Goal: Find specific page/section: Find specific page/section

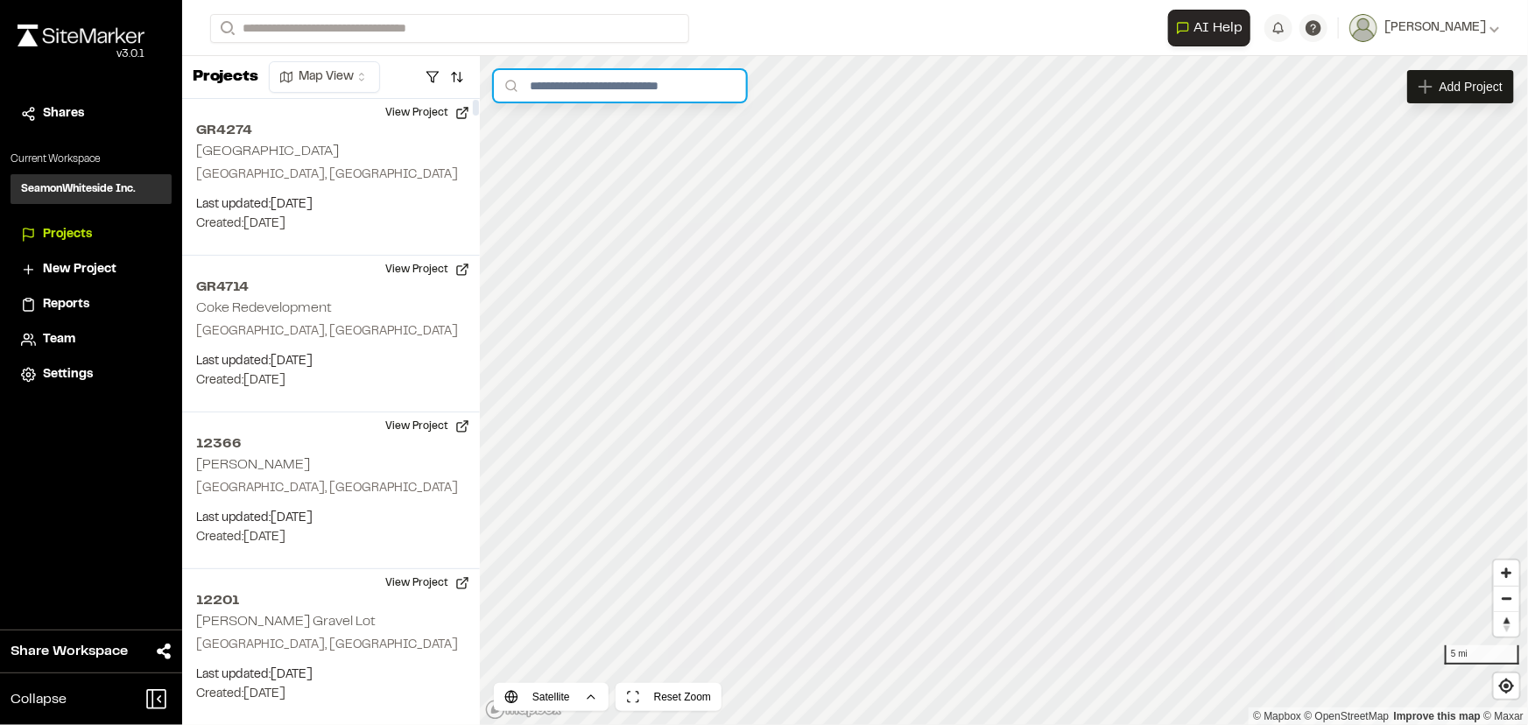
click at [534, 82] on input "text" at bounding box center [620, 86] width 252 height 32
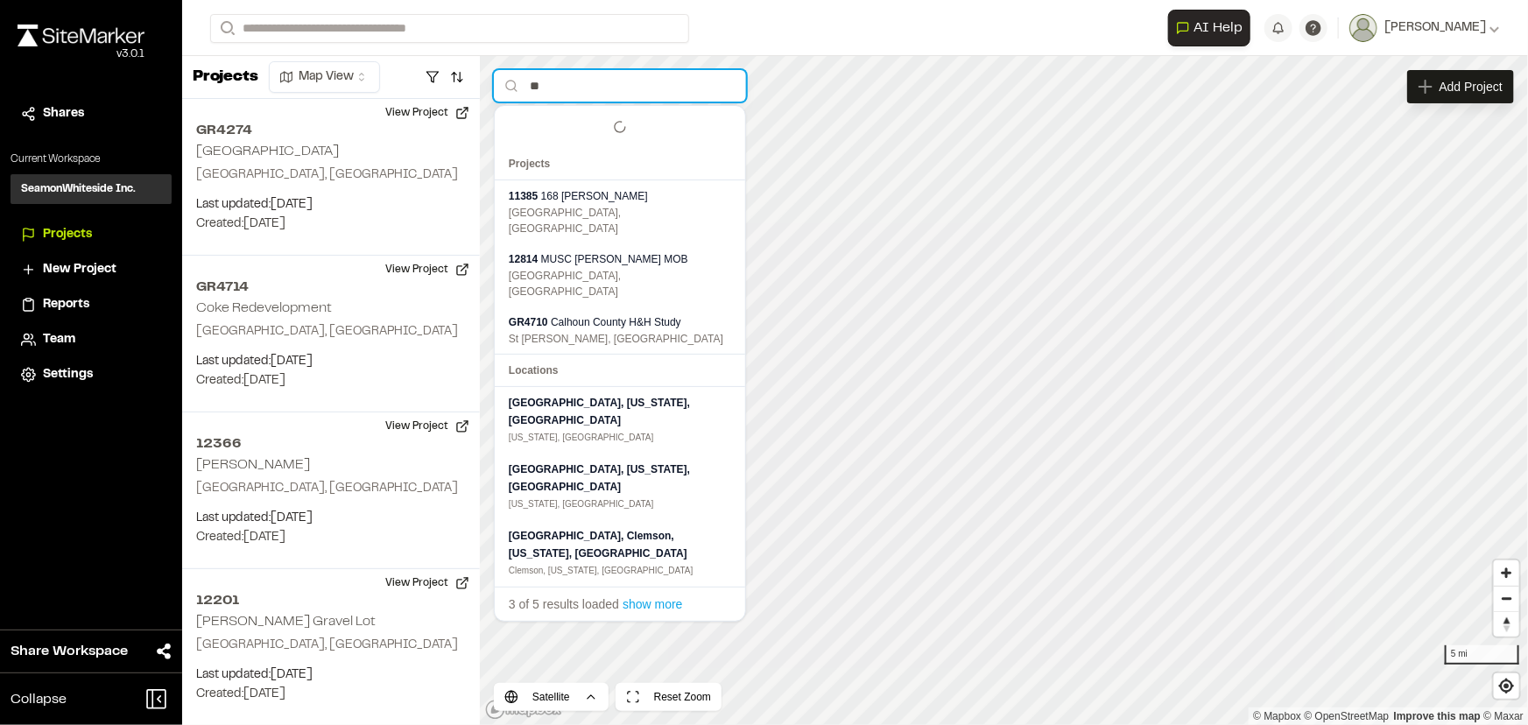
type input "*"
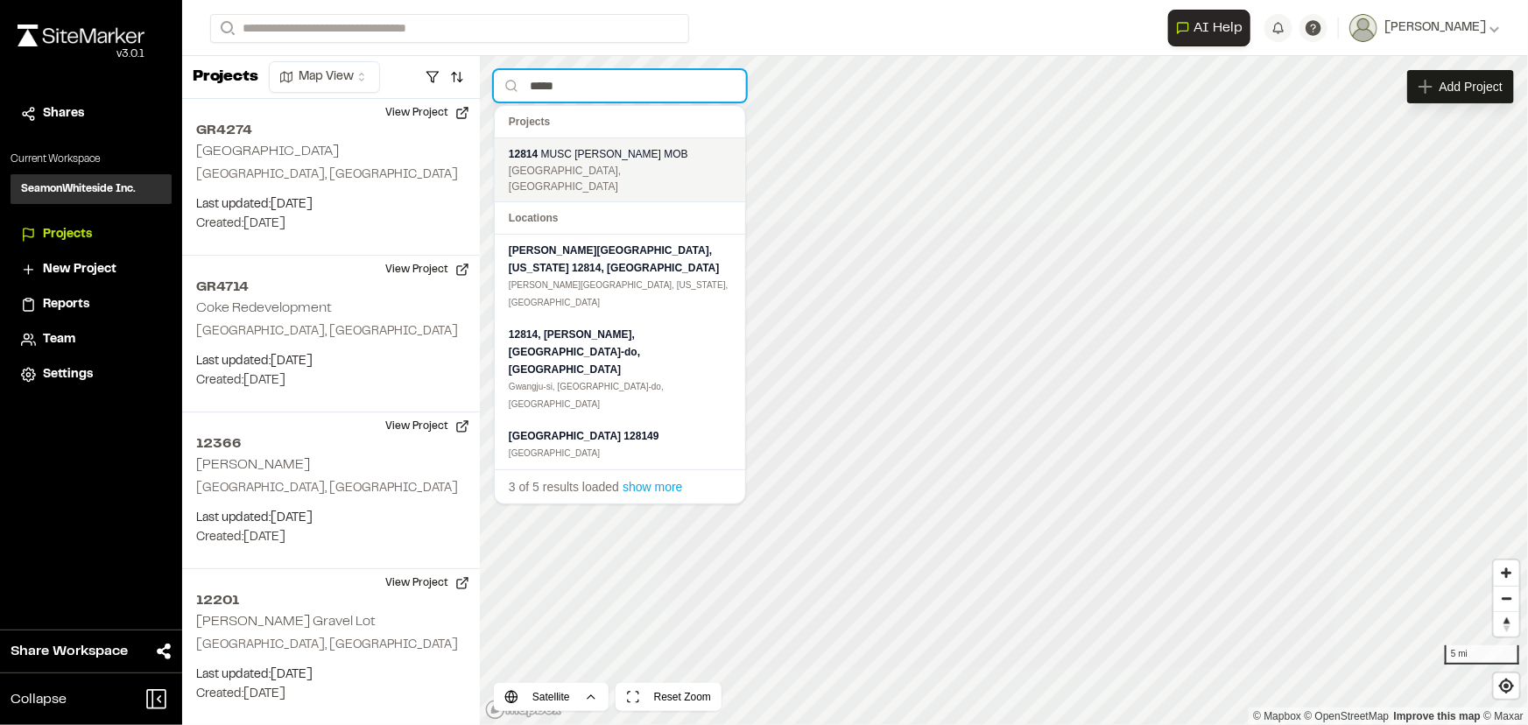
type input "*****"
click at [547, 145] on div "12814 MUSC [PERSON_NAME] MOB" at bounding box center [620, 154] width 222 height 18
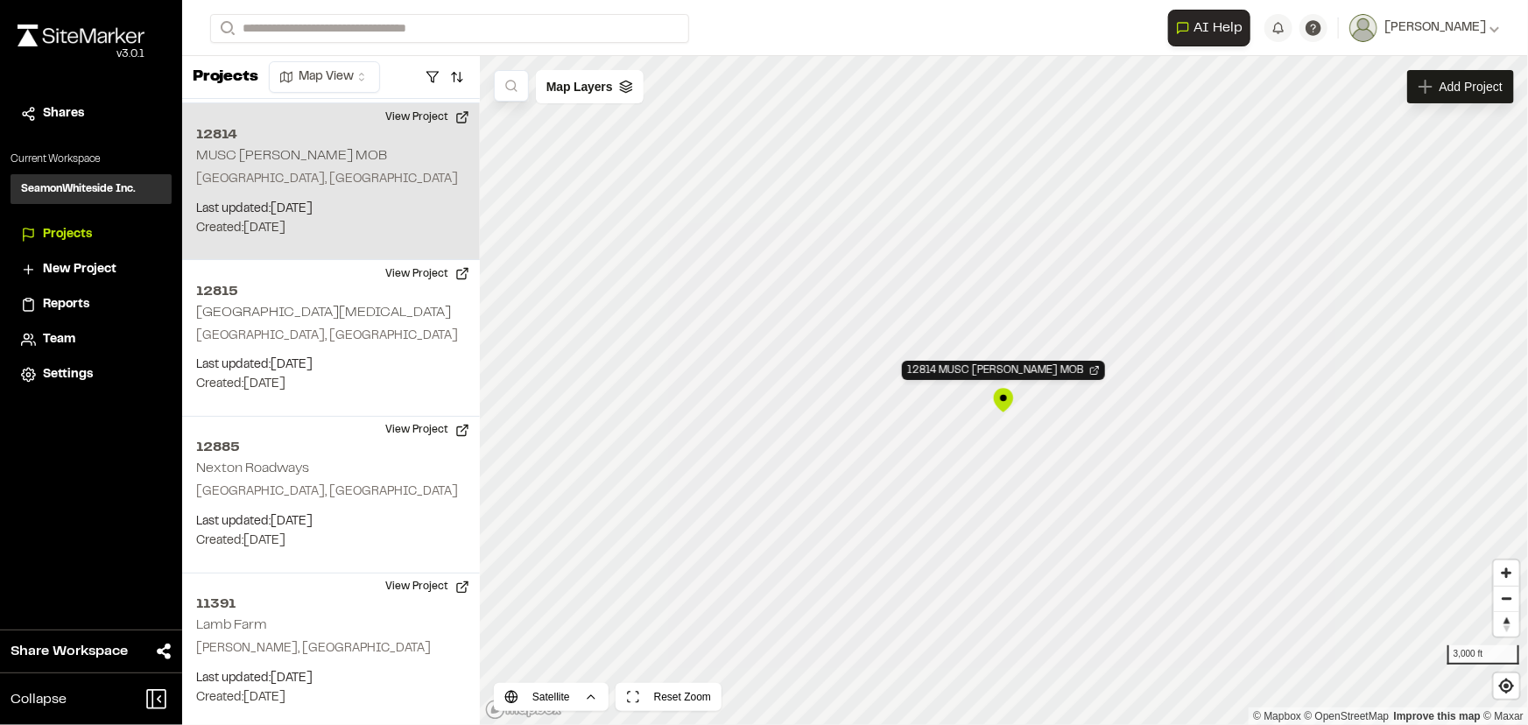
scroll to position [1443, 0]
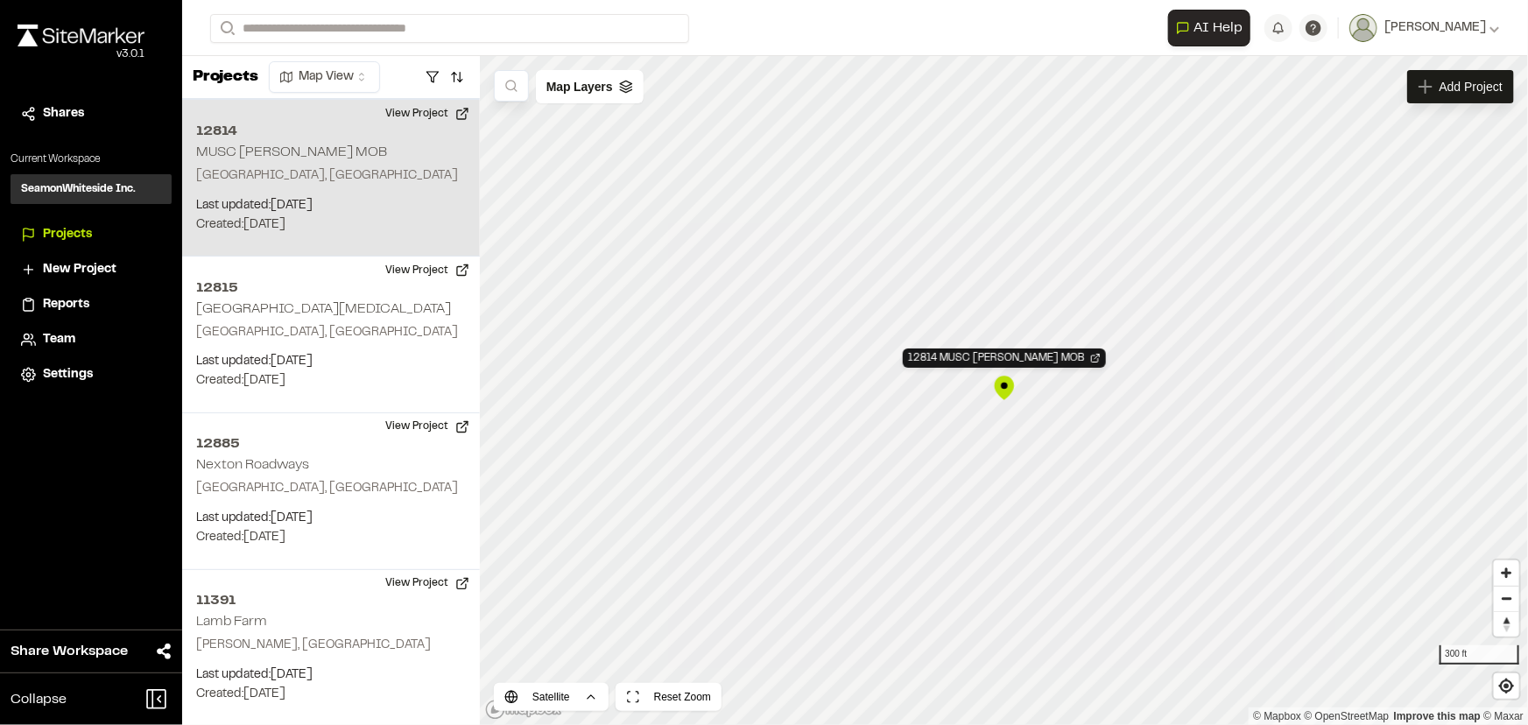
click at [1004, 396] on div "12814 MUSC [PERSON_NAME] MOB" at bounding box center [1004, 388] width 26 height 26
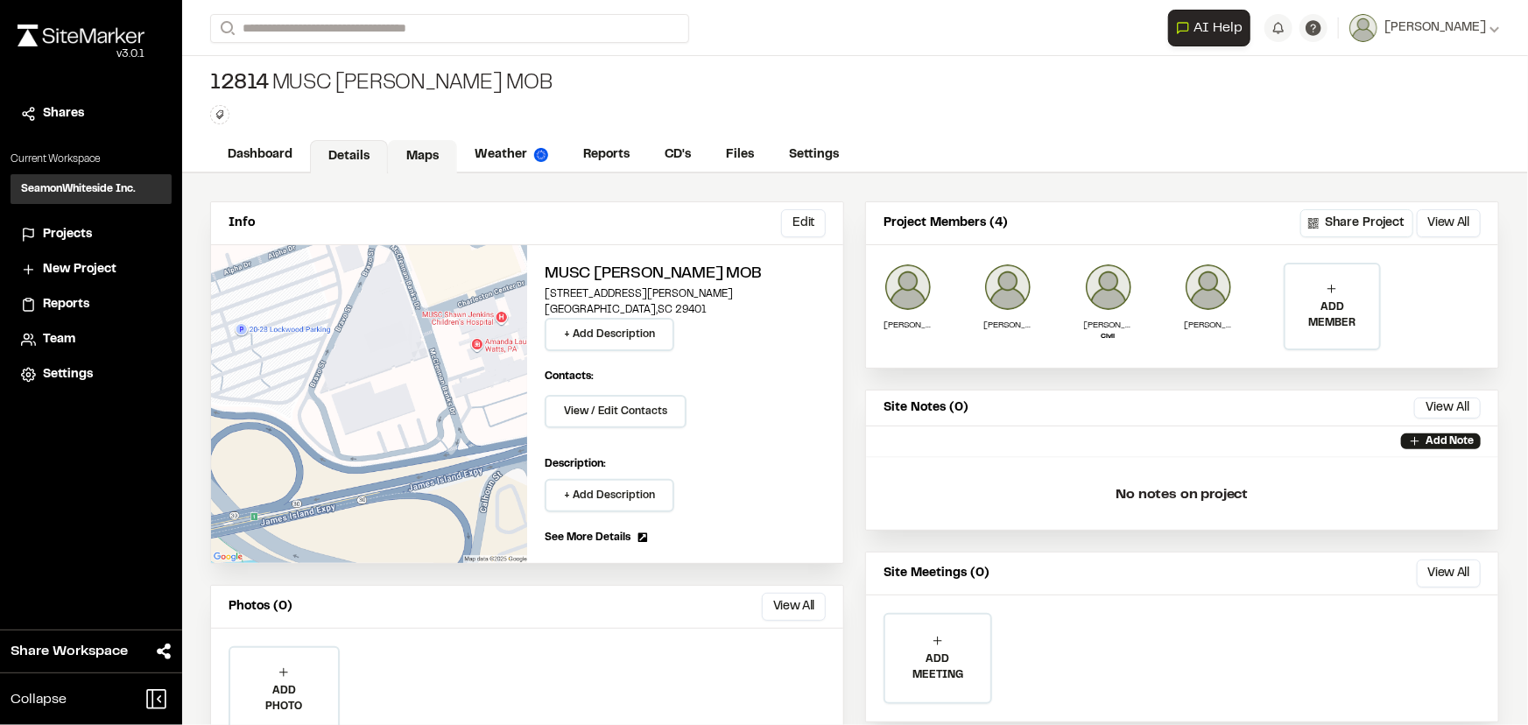
click at [411, 155] on link "Maps" at bounding box center [422, 156] width 69 height 33
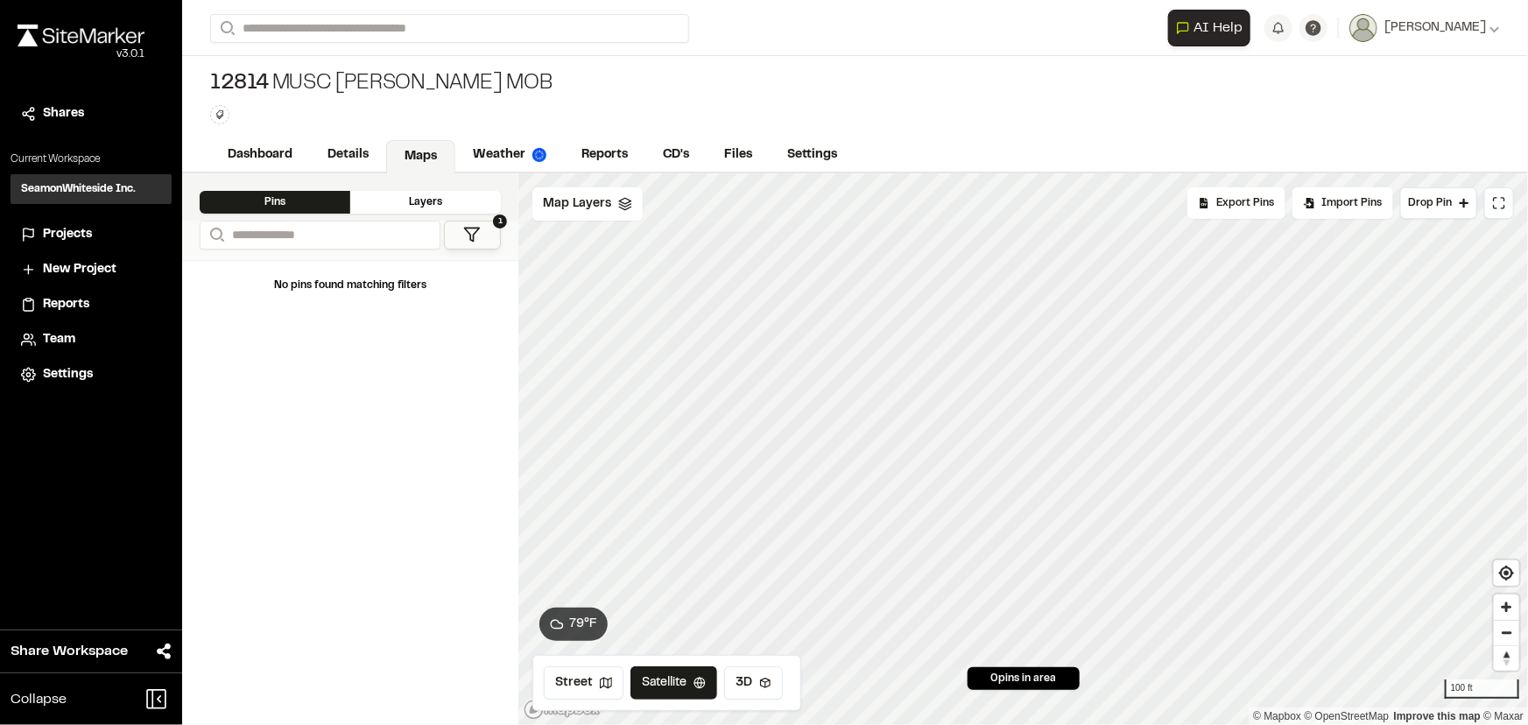
click at [443, 207] on div "Layers" at bounding box center [425, 202] width 151 height 23
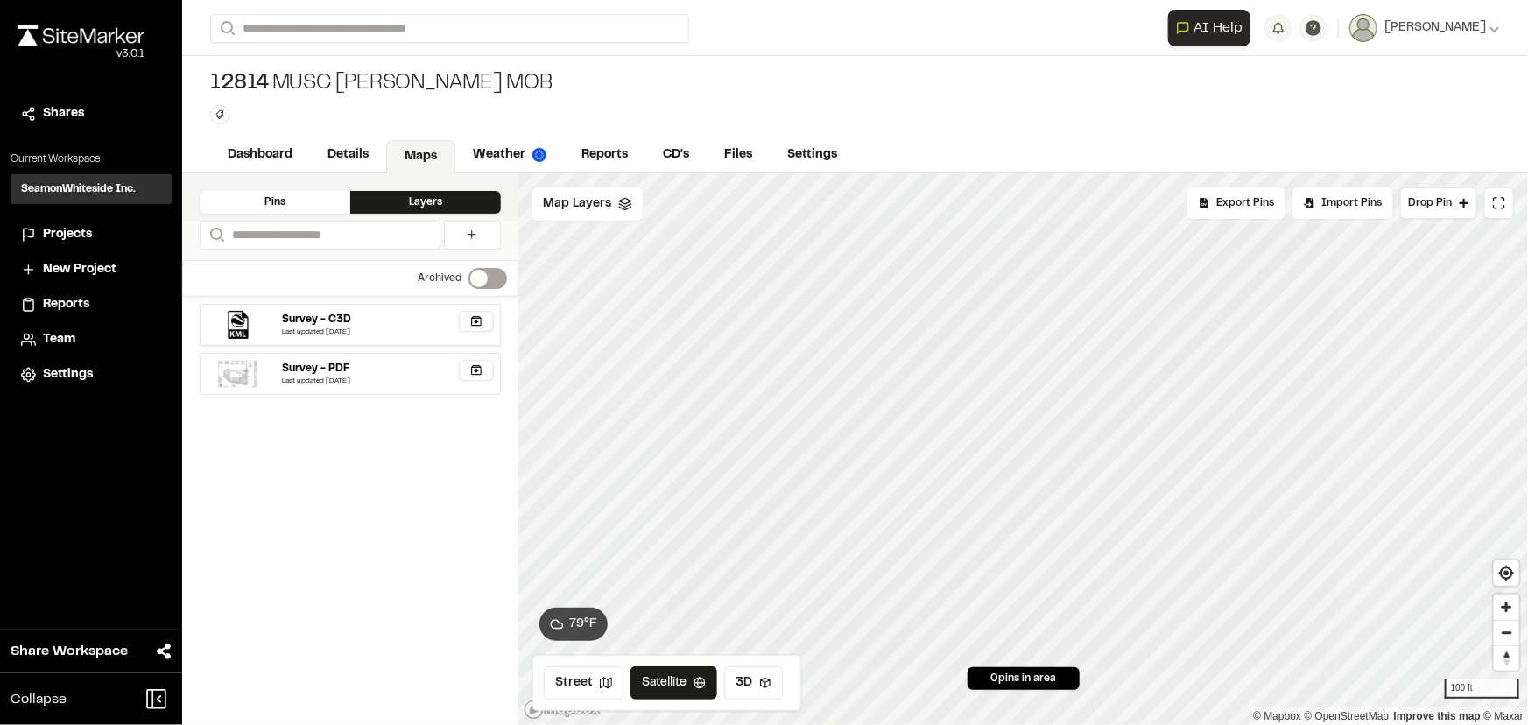
click at [366, 316] on div "Survey - C3D" at bounding box center [388, 320] width 211 height 16
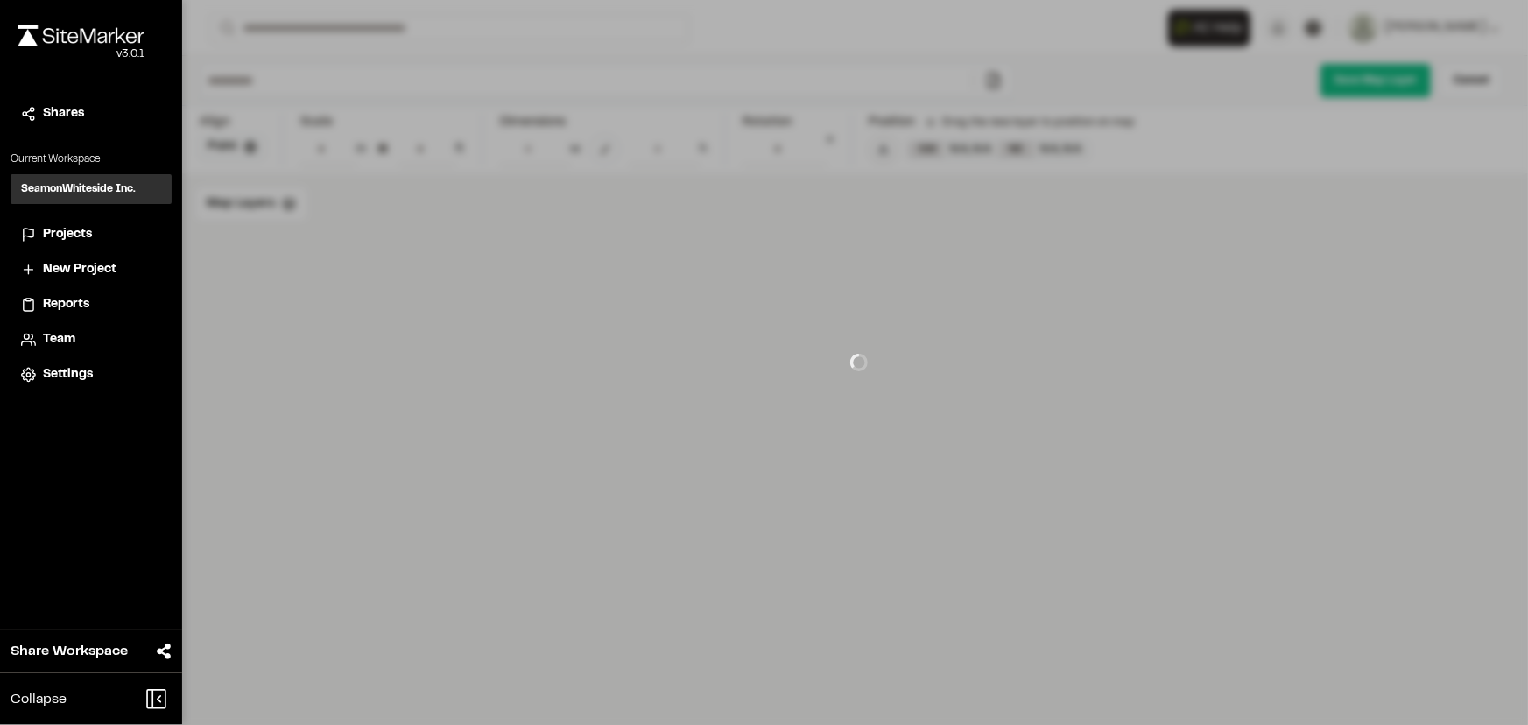
type input "**********"
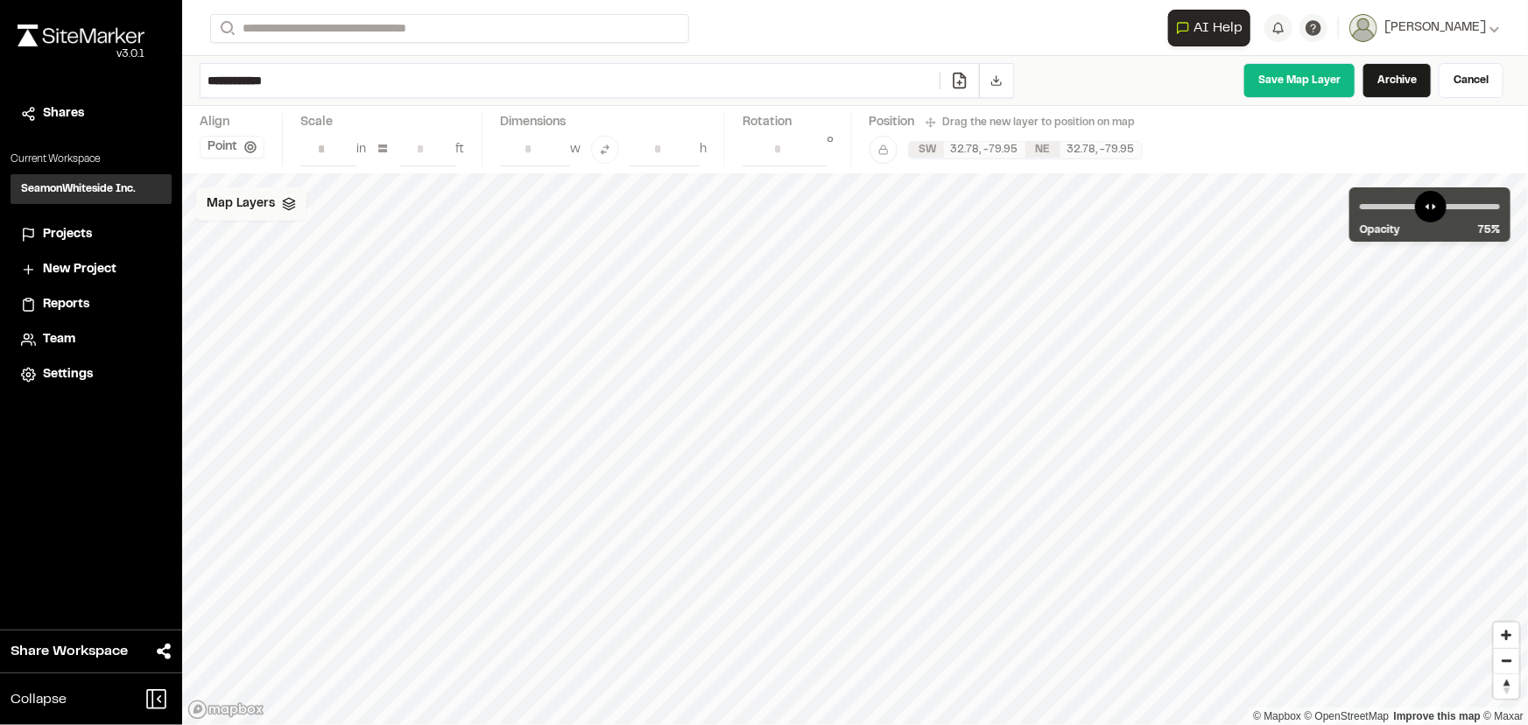
click at [229, 199] on span "Map Layers" at bounding box center [241, 203] width 68 height 19
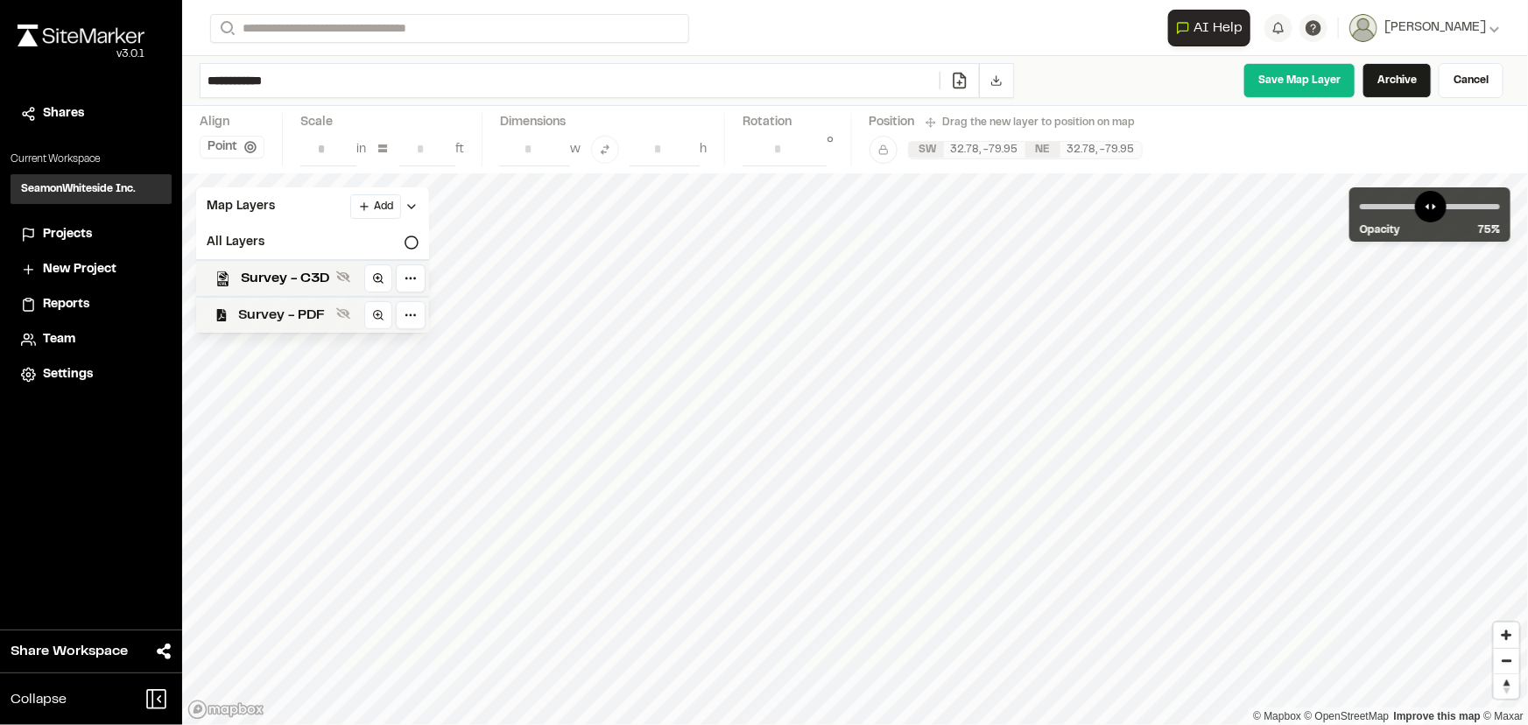
click at [258, 300] on div "Survey - PDF" at bounding box center [305, 314] width 247 height 37
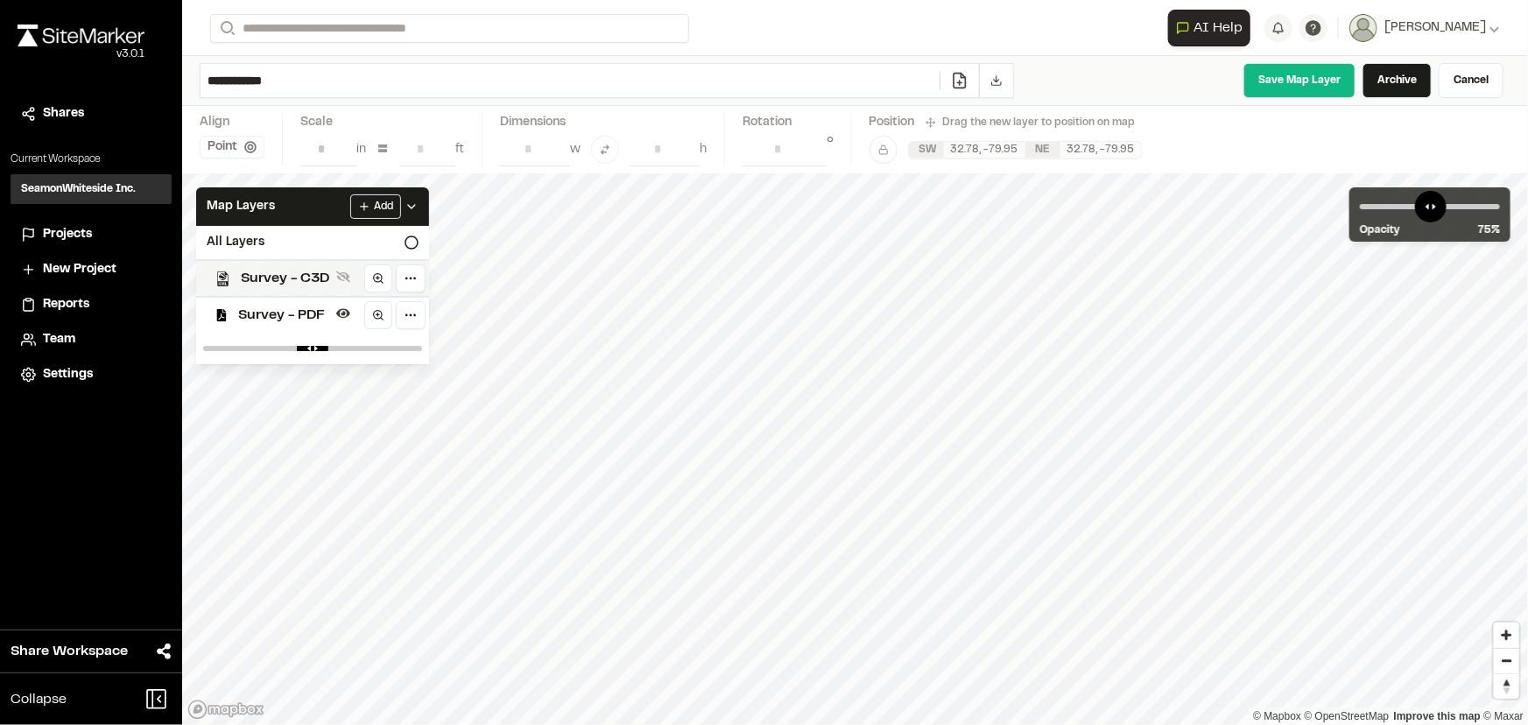
click at [289, 285] on span "Survey - C3D" at bounding box center [285, 278] width 88 height 21
